Goal: Entertainment & Leisure: Consume media (video, audio)

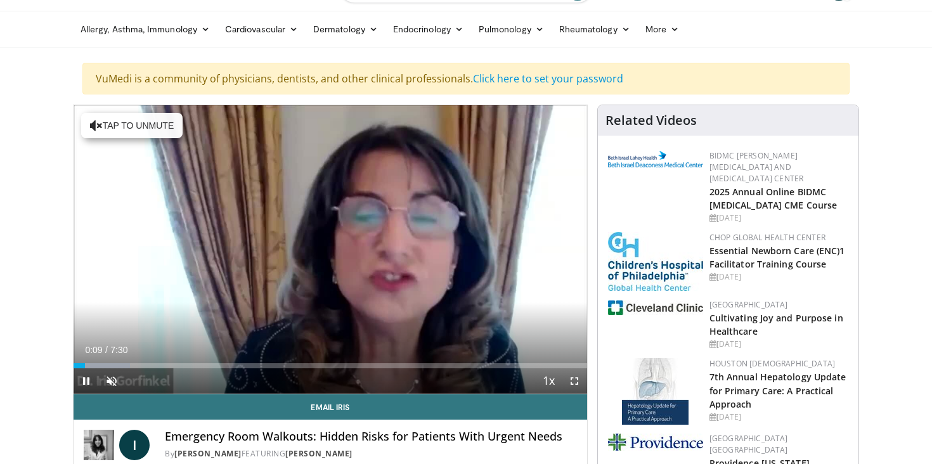
scroll to position [32, 0]
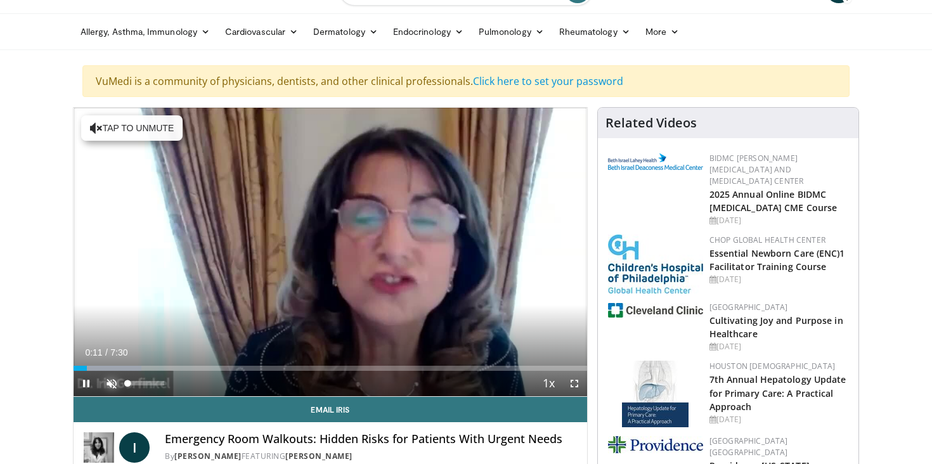
click at [112, 381] on span "Video Player" at bounding box center [111, 383] width 25 height 25
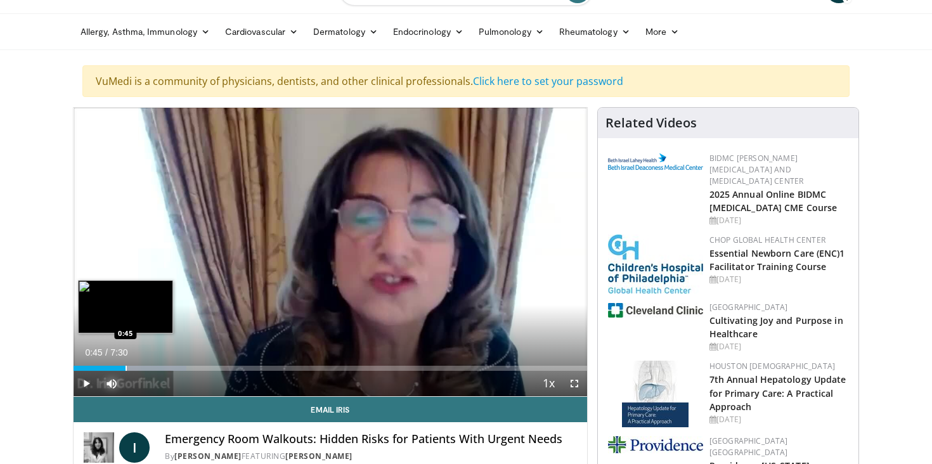
click at [126, 366] on div "Progress Bar" at bounding box center [126, 368] width 1 height 5
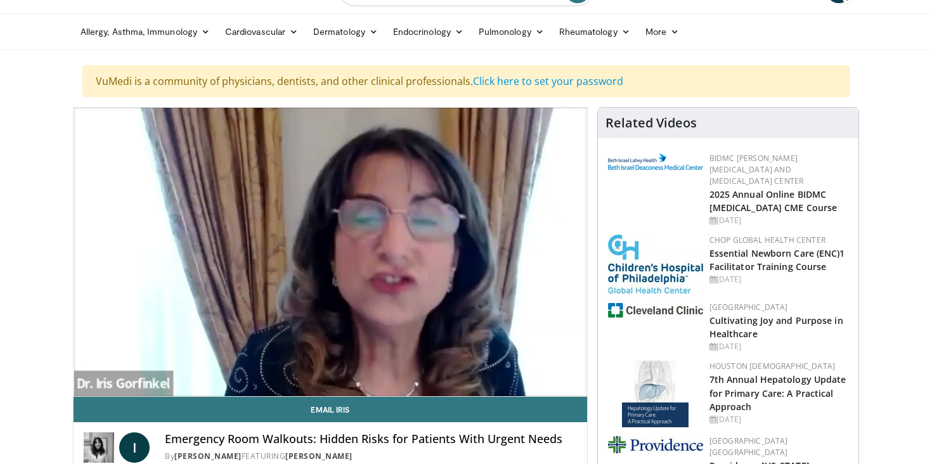
click at [138, 369] on video-js "**********" at bounding box center [331, 252] width 514 height 289
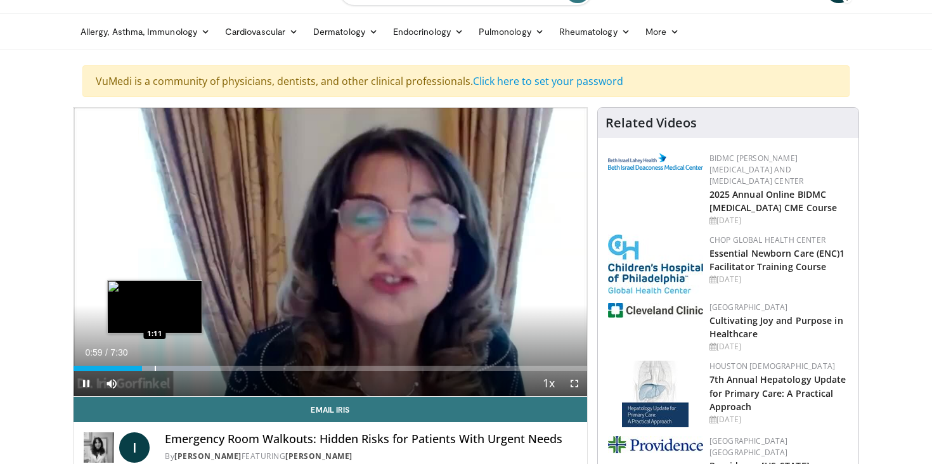
click at [155, 367] on div "Progress Bar" at bounding box center [155, 368] width 1 height 5
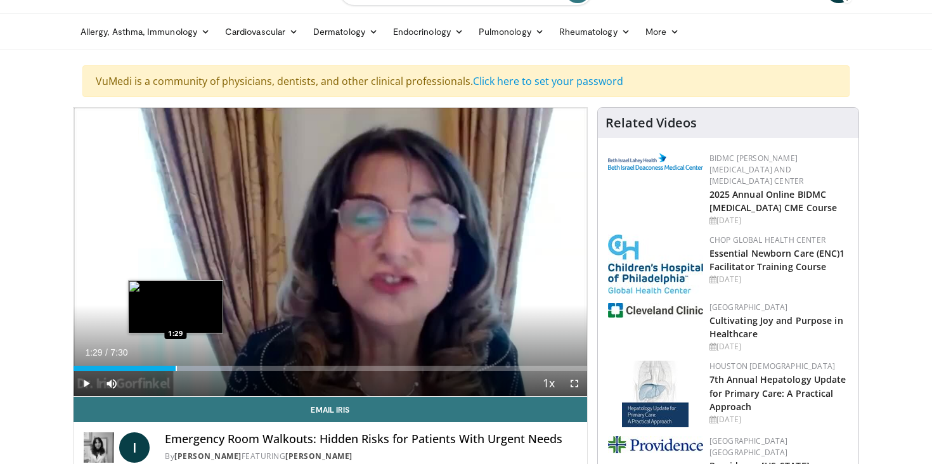
click at [176, 367] on div "Progress Bar" at bounding box center [176, 368] width 1 height 5
click at [195, 367] on div "Progress Bar" at bounding box center [195, 368] width 1 height 5
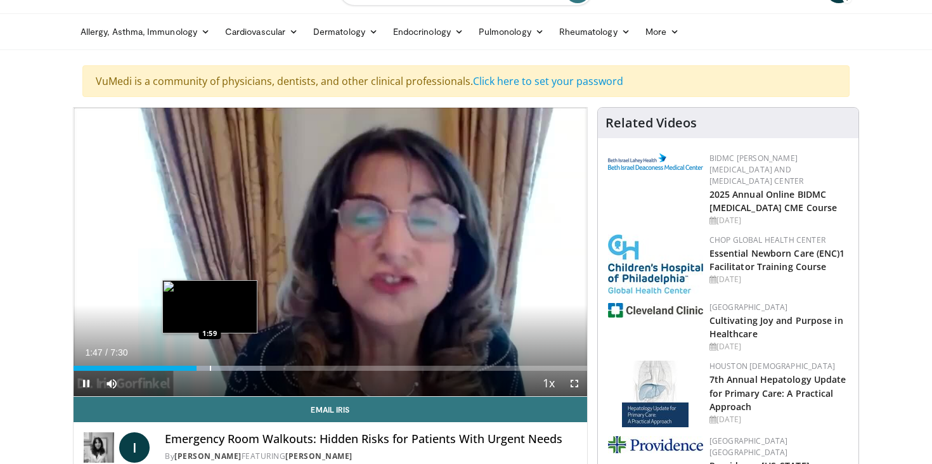
click at [209, 368] on video-js "**********" at bounding box center [331, 252] width 514 height 289
click at [225, 368] on div "Progress Bar" at bounding box center [225, 368] width 1 height 5
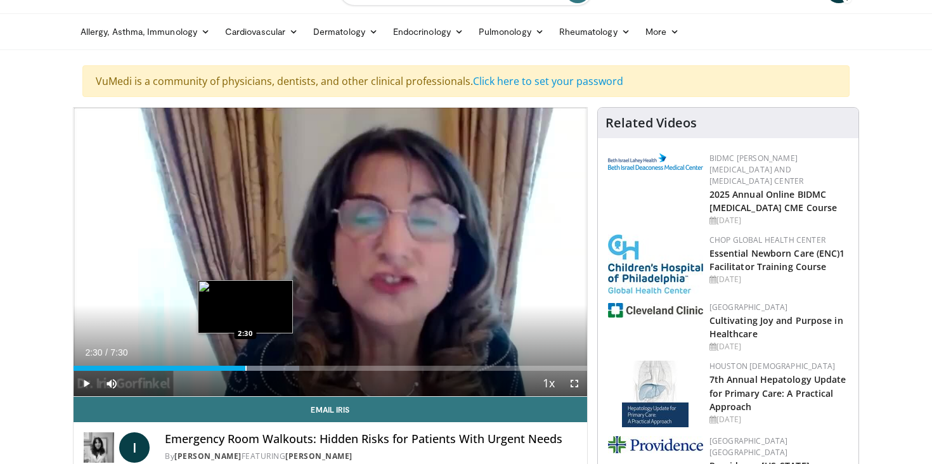
click at [245, 370] on div "Progress Bar" at bounding box center [245, 368] width 1 height 5
click at [267, 369] on div "Progress Bar" at bounding box center [267, 368] width 1 height 5
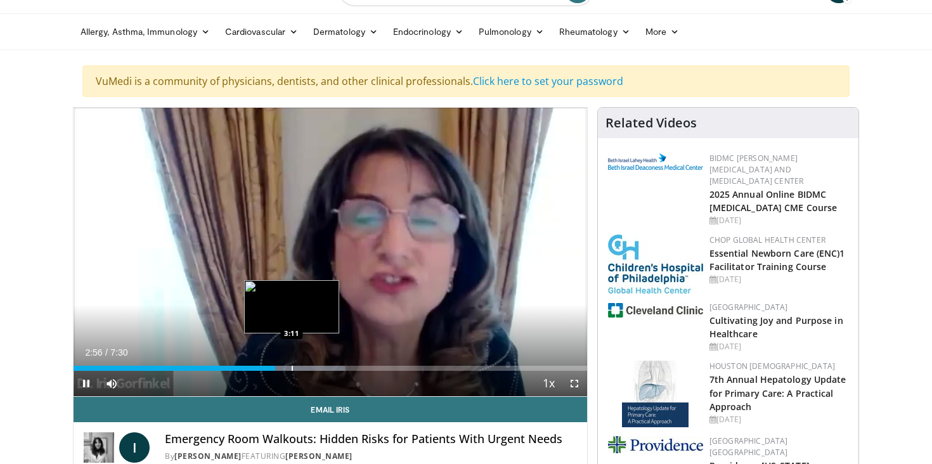
click at [292, 369] on div "Progress Bar" at bounding box center [292, 368] width 1 height 5
click at [311, 368] on div "Progress Bar" at bounding box center [311, 368] width 1 height 5
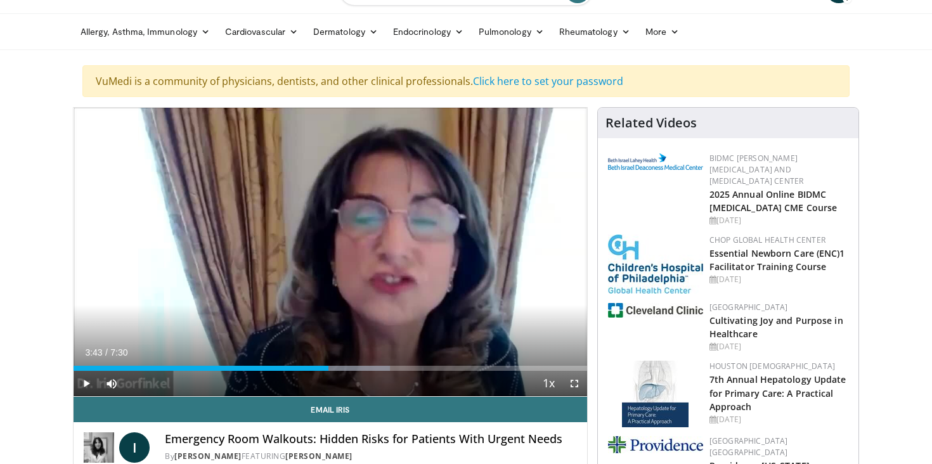
click at [329, 368] on div "Progress Bar" at bounding box center [329, 368] width 1 height 5
click at [343, 368] on div "Progress Bar" at bounding box center [343, 368] width 1 height 5
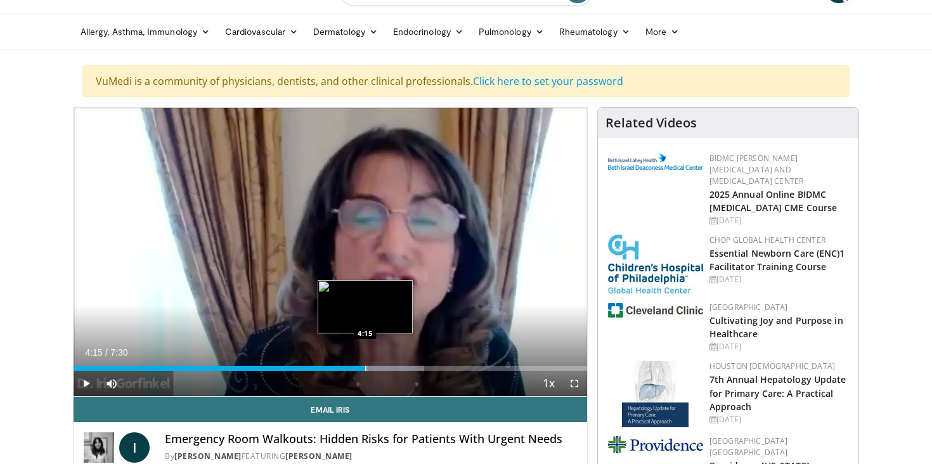
click at [365, 368] on div "Progress Bar" at bounding box center [365, 368] width 1 height 5
click at [386, 367] on div "Progress Bar" at bounding box center [386, 368] width 1 height 5
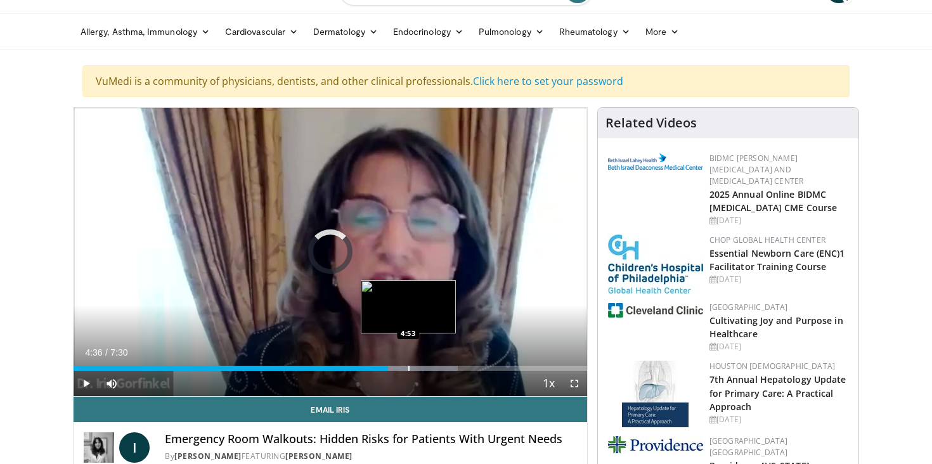
click at [409, 367] on div "Progress Bar" at bounding box center [409, 368] width 1 height 5
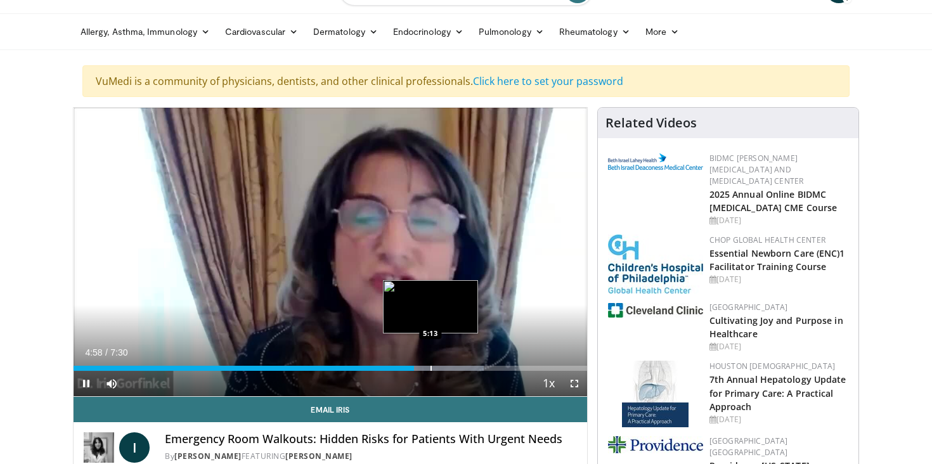
click at [431, 367] on div "Progress Bar" at bounding box center [431, 368] width 1 height 5
click at [457, 367] on div "Progress Bar" at bounding box center [457, 368] width 1 height 5
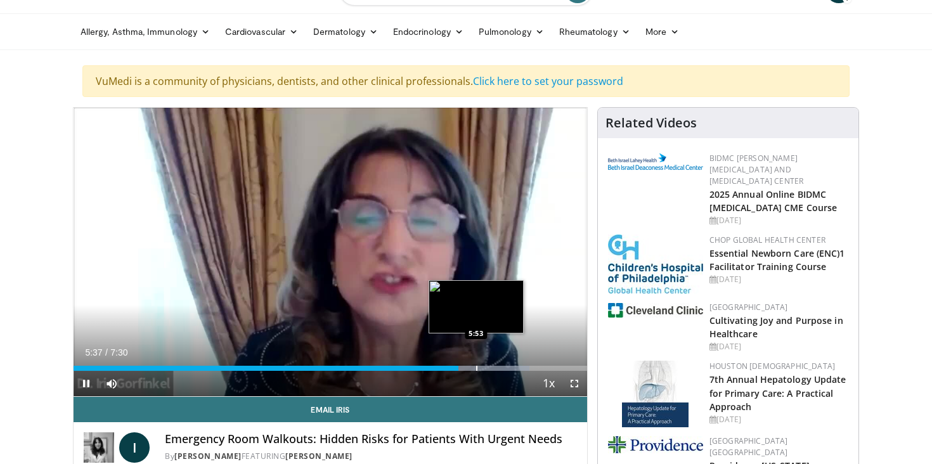
click at [476, 368] on div "Progress Bar" at bounding box center [476, 368] width 1 height 5
click at [494, 367] on div "Progress Bar" at bounding box center [494, 368] width 1 height 5
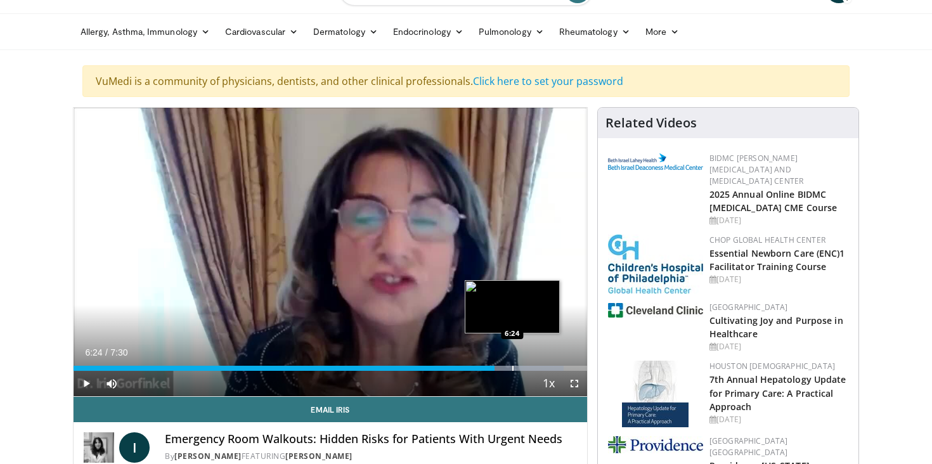
click at [513, 367] on div "Progress Bar" at bounding box center [513, 368] width 1 height 5
click at [528, 367] on div "Progress Bar" at bounding box center [528, 368] width 1 height 5
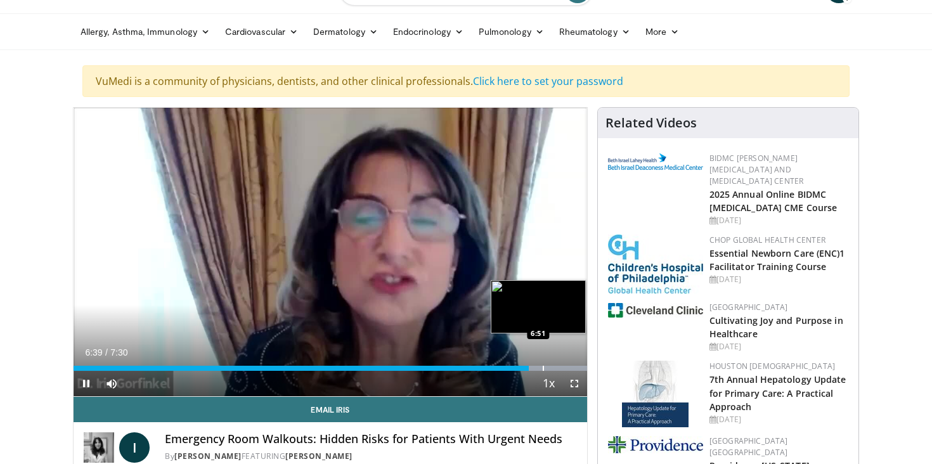
click at [543, 367] on div "Progress Bar" at bounding box center [543, 368] width 1 height 5
